Goal: Task Accomplishment & Management: Complete application form

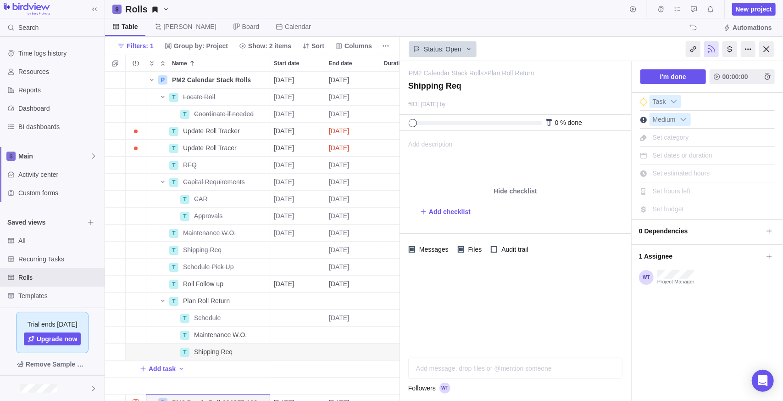
scroll to position [322, 288]
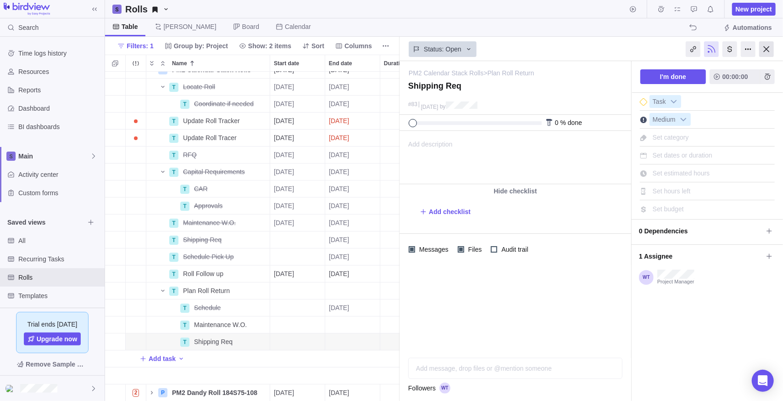
click at [769, 52] on div at bounding box center [766, 49] width 15 height 16
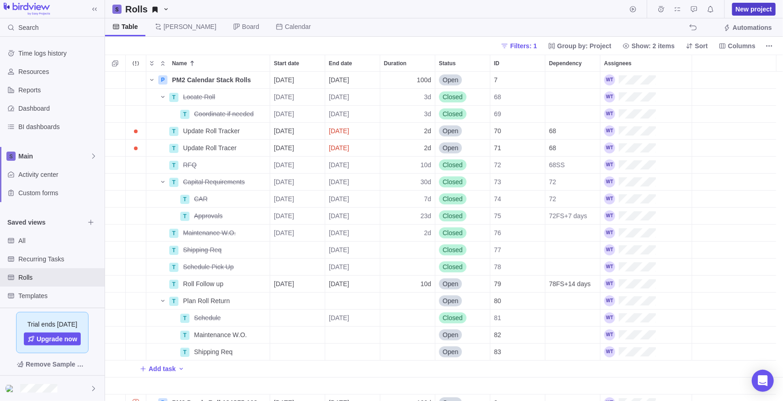
click at [760, 5] on span "New project" at bounding box center [754, 9] width 36 height 9
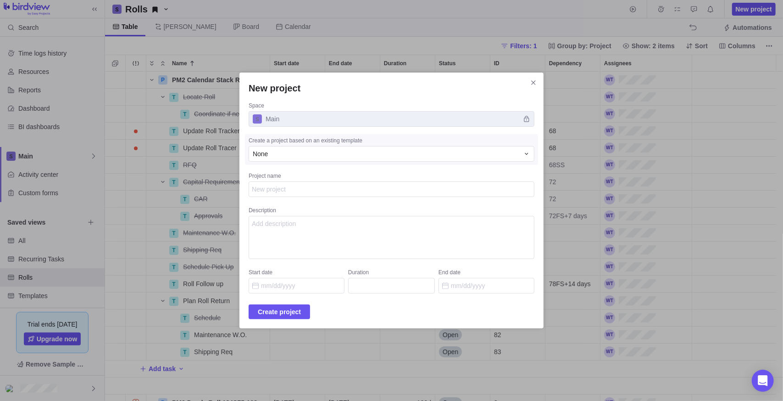
type textarea "x"
type textarea "P"
type textarea "x"
type textarea "PM"
type textarea "x"
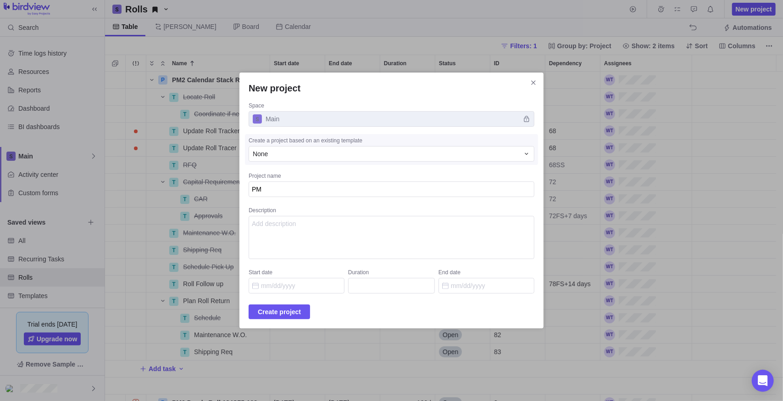
type textarea "PM2"
type textarea "x"
type textarea "PM2"
type textarea "x"
type textarea "PM2 C"
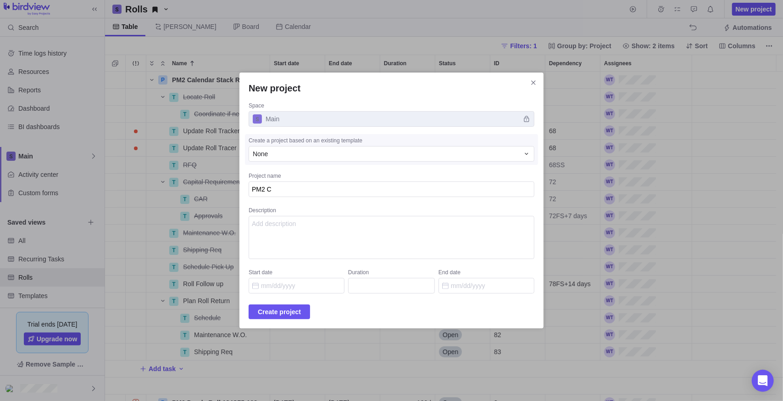
type textarea "x"
type textarea "PM2 Ca"
type textarea "x"
type textarea "PM2 Cal"
type textarea "x"
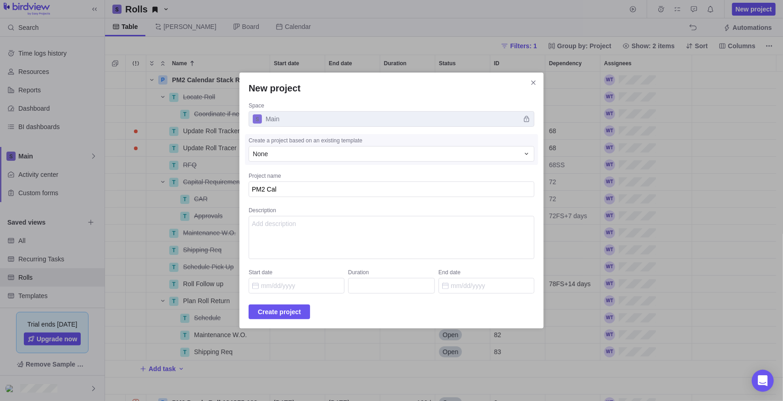
type textarea "PM2 Cale"
type textarea "x"
type textarea "PM2 Calen"
type textarea "x"
type textarea "PM2 Calend"
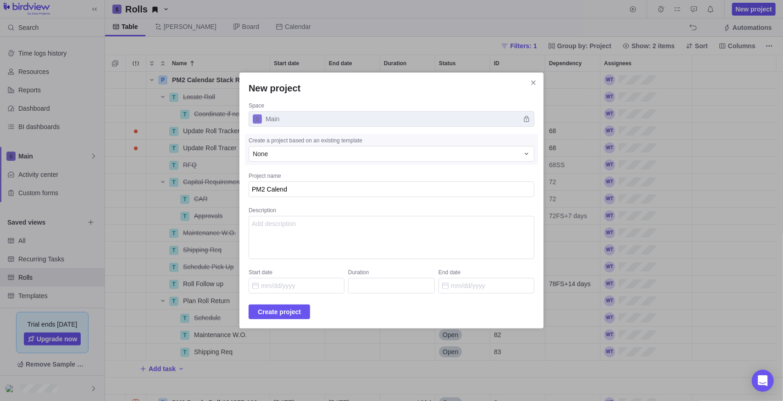
type textarea "x"
type textarea "PM2 Calenda"
type textarea "x"
type textarea "PM2 Calendar"
type textarea "x"
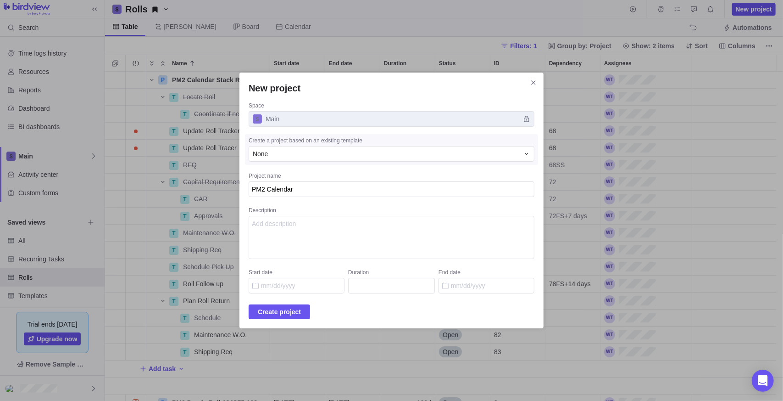
type textarea "PM2 Calendar"
type textarea "x"
type textarea "PM2 Calendar S"
type textarea "x"
type textarea "PM2 Calendar Sw"
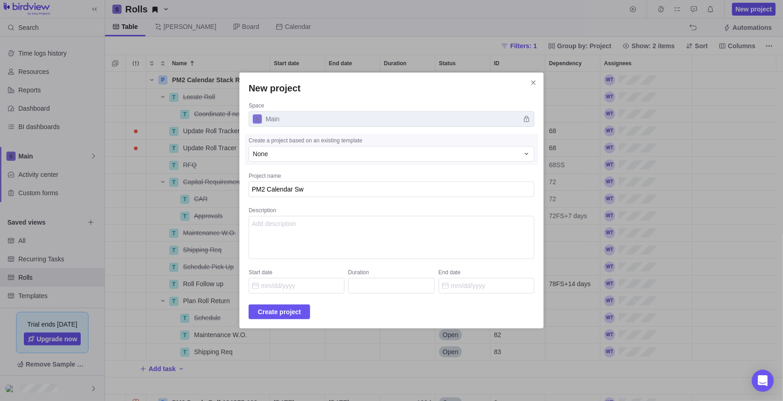
type textarea "x"
type textarea "PM2 Calendar Swi"
type textarea "x"
type textarea "PM2 Calendar Swim"
type textarea "x"
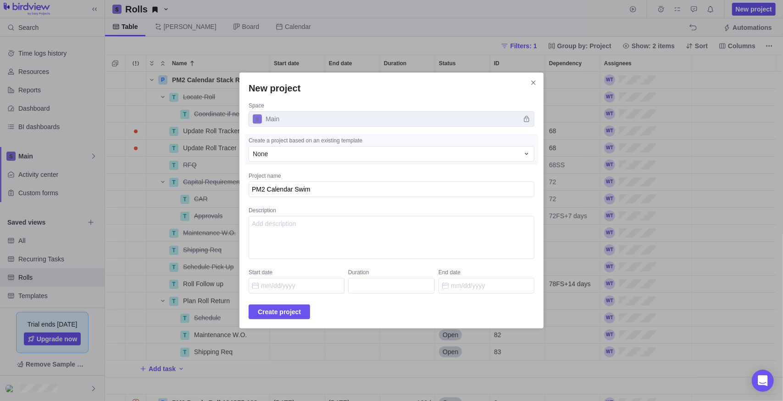
type textarea "PM2 Calendar Swim"
type textarea "x"
type textarea "PM2 Calendar Swim R"
type textarea "x"
type textarea "PM2 Calendar Swim Ro"
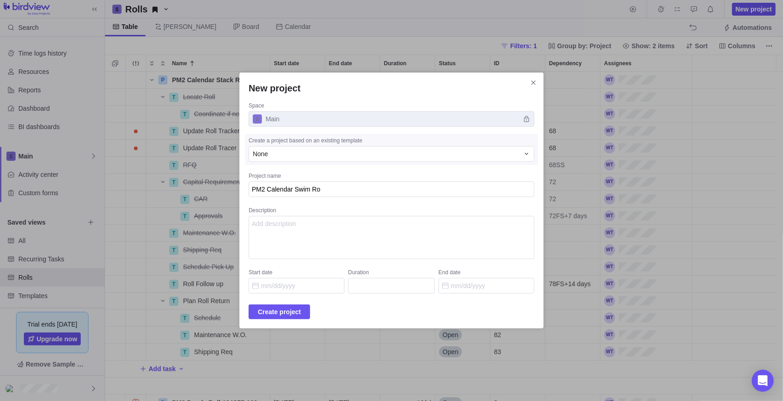
type textarea "x"
type textarea "PM2 Calendar Swim Rol"
type textarea "x"
type textarea "PM2 Calendar Swim Roll"
type textarea "x"
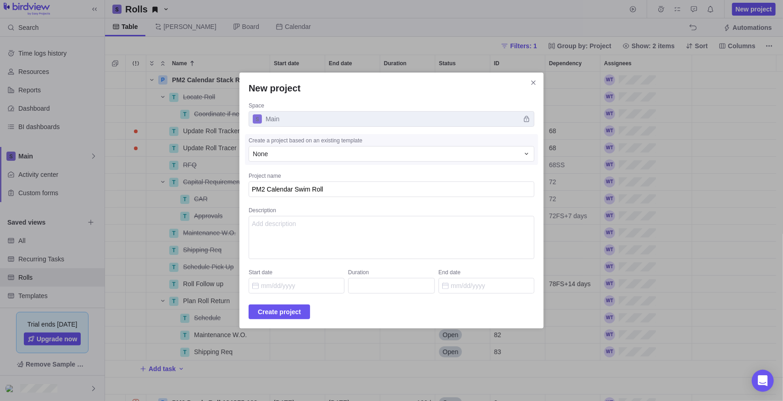
type textarea "PM2 Calendar Swim Roll"
type textarea "x"
type textarea "PM2 Calendar Swim Roll 2"
type textarea "x"
type textarea "PM2 Calendar Swim Roll 2M"
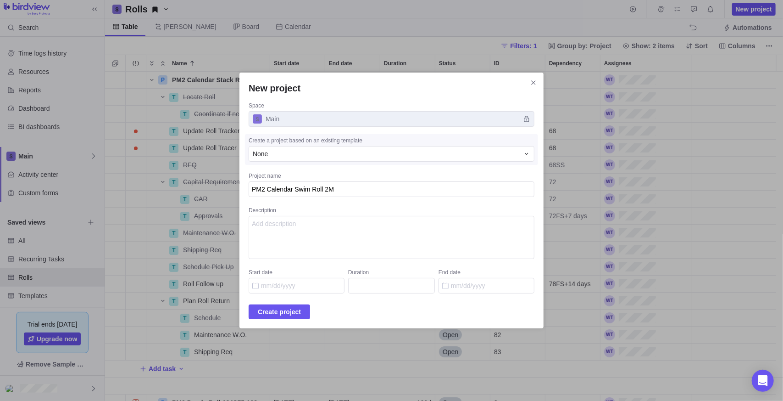
type textarea "x"
type textarea "PM2 Calendar Swim Roll 2M1"
type textarea "x"
type textarea "PM2 Calendar Swim Roll 2M1"
type textarea "x"
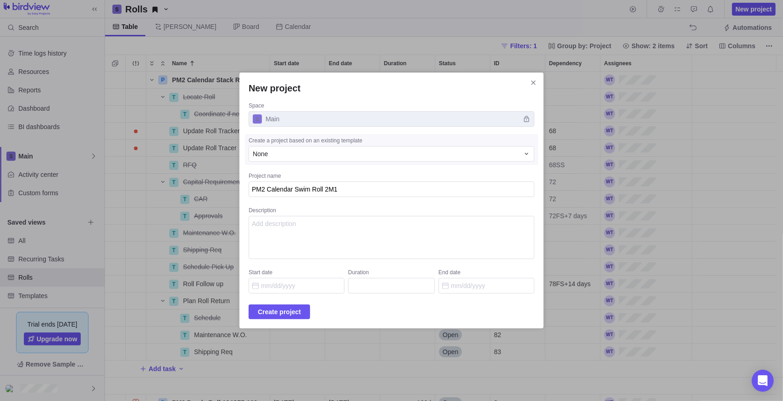
type textarea "PM2 Calendar Swim Roll 2M1 R"
type textarea "x"
type textarea "PM2 Calendar Swim Roll 2M1 Re"
type textarea "x"
type textarea "PM2 Calendar Swim Roll 2M1 Rep"
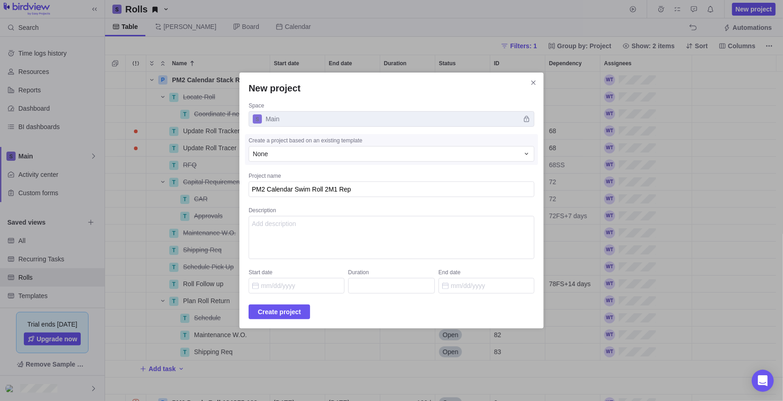
type textarea "x"
type textarea "PM2 Calendar Swim Roll 2M1 Repl"
type textarea "x"
type textarea "PM2 Calendar Swim Roll 2M1 Repla"
type textarea "x"
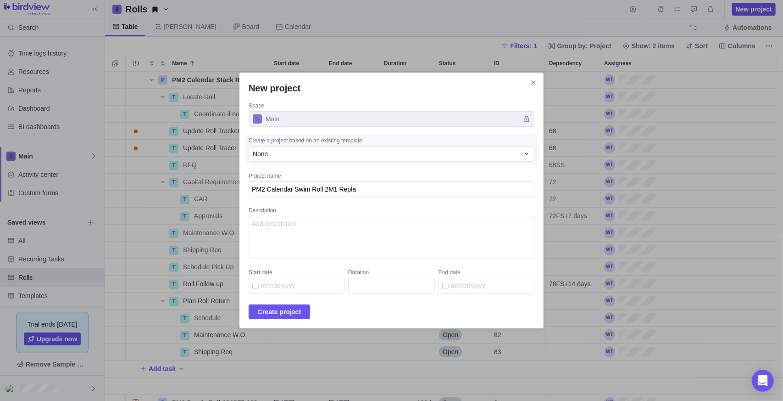
type textarea "PM2 Calendar Swim Roll 2M1 Replac"
type textarea "x"
type textarea "PM2 Calendar Swim Roll 2M1 Replace"
type textarea "x"
type textarea "PM2 Calendar Swim Roll 2M1 Replaceme"
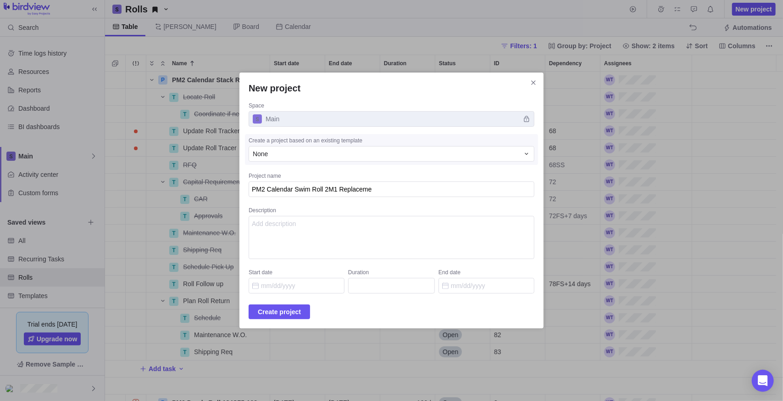
type textarea "x"
type textarea "PM2 Calendar Swim Roll 2M1 Replacemen"
type textarea "x"
type textarea "PM2 Calendar Swim Roll 2M1 Replacement"
type textarea "x"
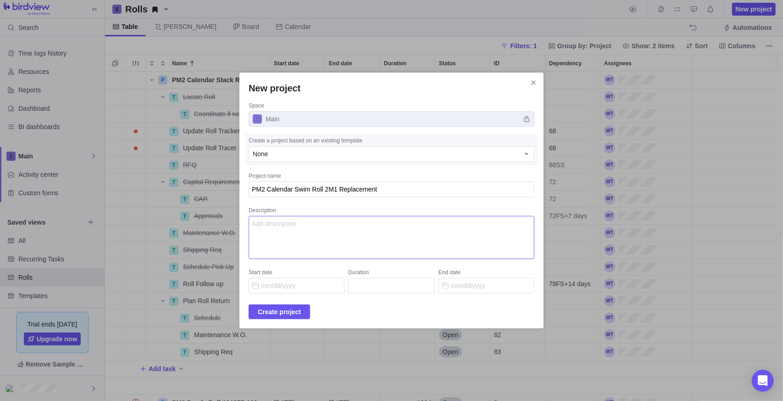
click at [304, 239] on textarea "Description" at bounding box center [392, 237] width 286 height 43
click at [357, 160] on div "None" at bounding box center [392, 154] width 286 height 16
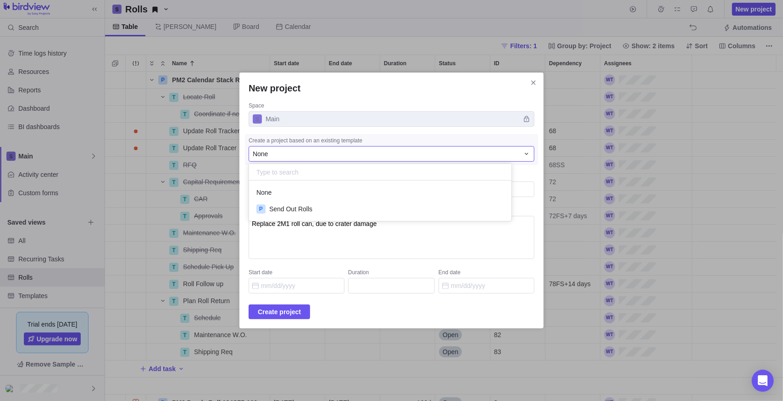
scroll to position [33, 255]
click at [323, 201] on div "P Send Out Rolls" at bounding box center [380, 208] width 262 height 17
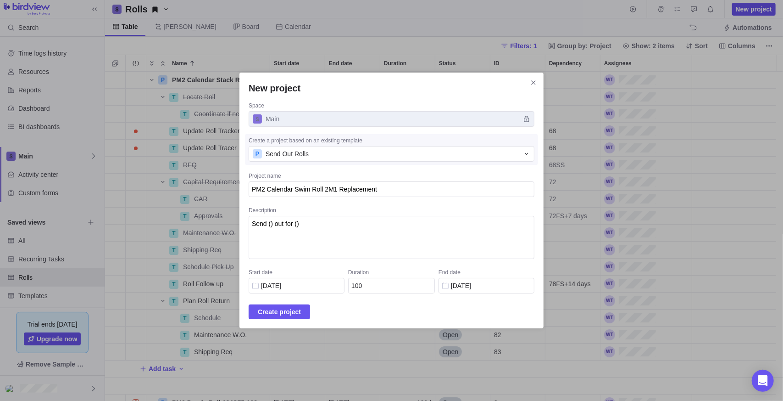
click at [309, 117] on span "Main" at bounding box center [392, 119] width 286 height 16
click at [323, 230] on textarea "Send () out for ()" at bounding box center [392, 237] width 286 height 43
drag, startPoint x: 323, startPoint y: 230, endPoint x: 250, endPoint y: 222, distance: 72.9
click at [250, 222] on div "New project Space Main Create a project based on an existing template P Send Ou…" at bounding box center [391, 200] width 304 height 256
type textarea "R"
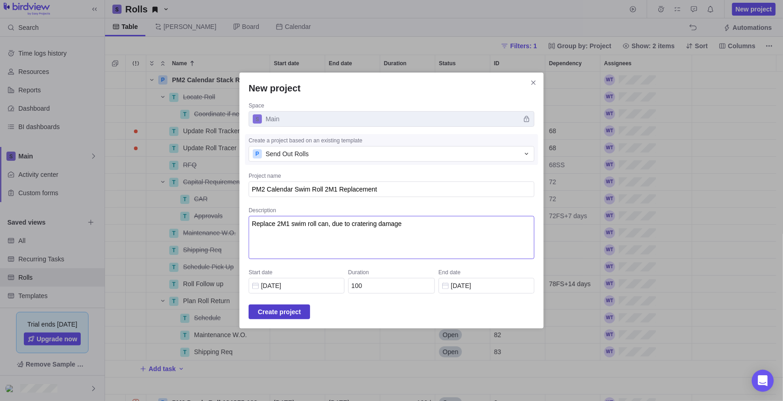
type textarea "Replace 2M1 swim roll can, due to cratering damage"
click at [298, 317] on span "Create project" at bounding box center [279, 311] width 43 height 11
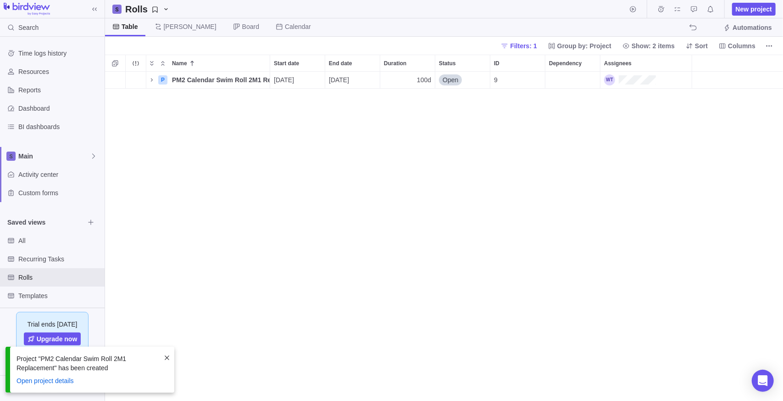
scroll to position [322, 672]
click at [152, 78] on icon "Name" at bounding box center [151, 79] width 7 height 7
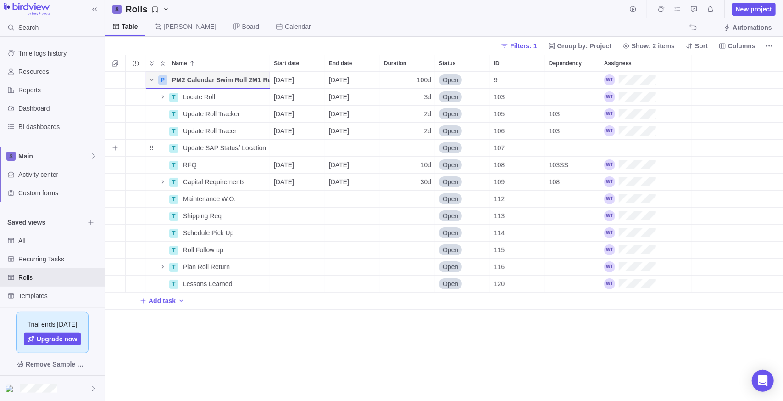
click at [645, 149] on div "Assignees" at bounding box center [646, 147] width 91 height 17
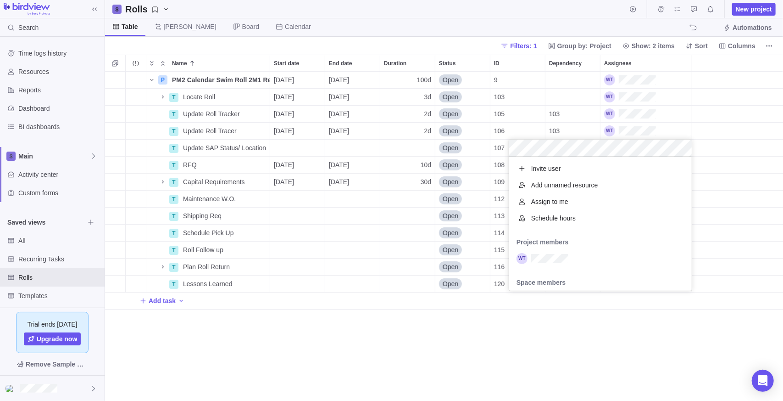
scroll to position [16, 0]
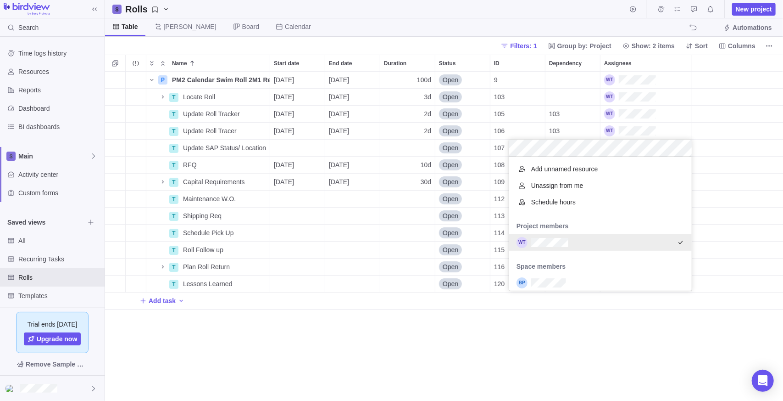
drag, startPoint x: 405, startPoint y: 335, endPoint x: 496, endPoint y: 316, distance: 93.2
click at [406, 335] on div "Name Start date End date Duration Status ID Dependency Assignees P PM2 Calendar…" at bounding box center [444, 228] width 678 height 346
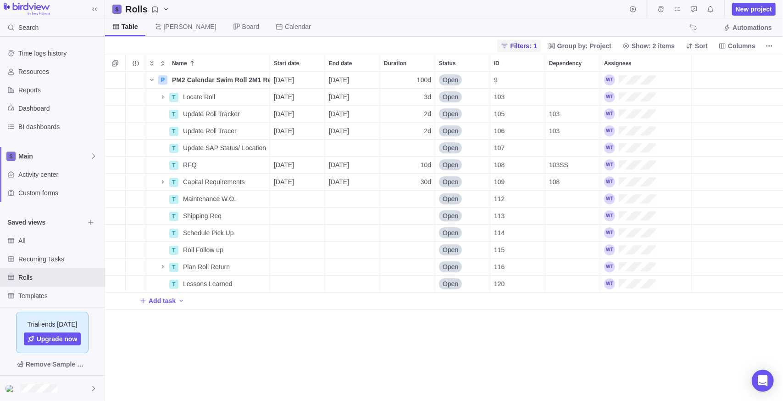
click at [537, 44] on span "Filters: 1" at bounding box center [523, 45] width 27 height 9
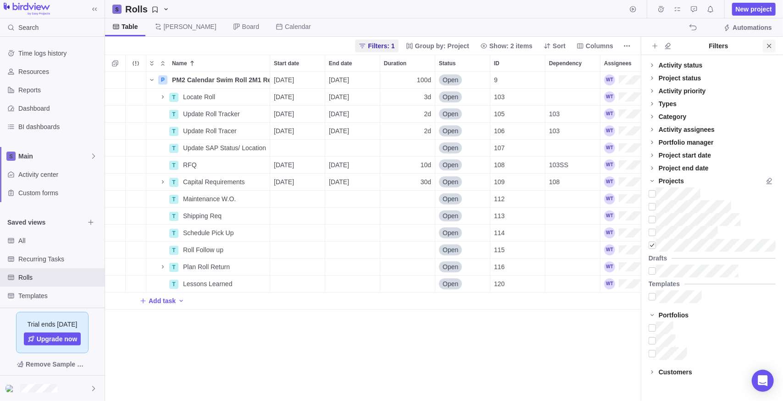
click at [773, 42] on span "Close" at bounding box center [769, 45] width 13 height 13
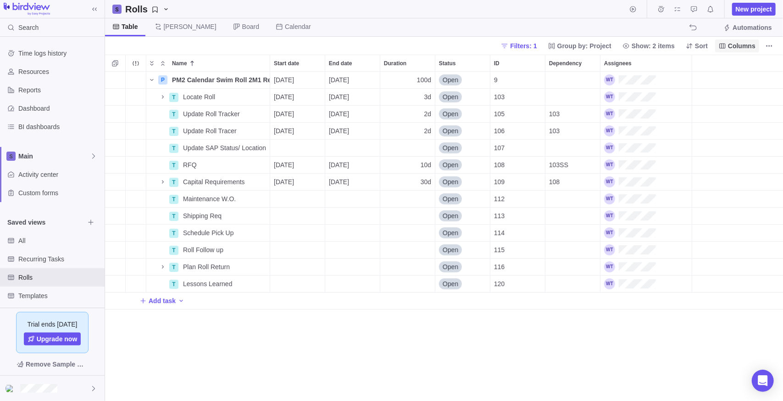
scroll to position [322, 672]
click at [161, 184] on icon "Name" at bounding box center [162, 181] width 7 height 7
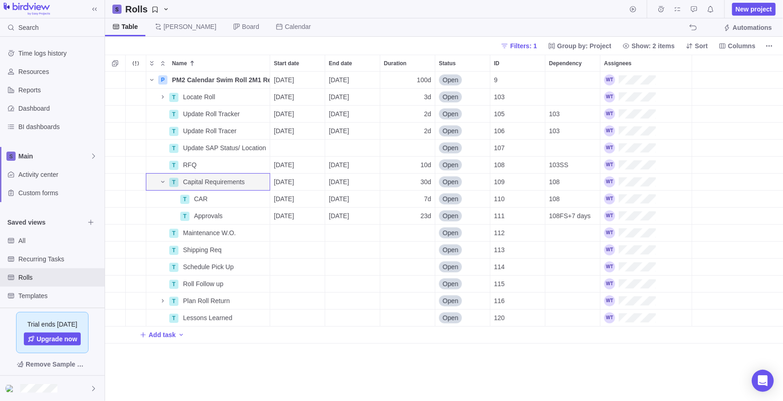
click at [239, 348] on div "P PM2 Calendar Swim Roll 2M1 Replacement Details [DATE] [DATE] 100d Open 9 T Lo…" at bounding box center [444, 236] width 678 height 329
